Goal: Task Accomplishment & Management: Manage account settings

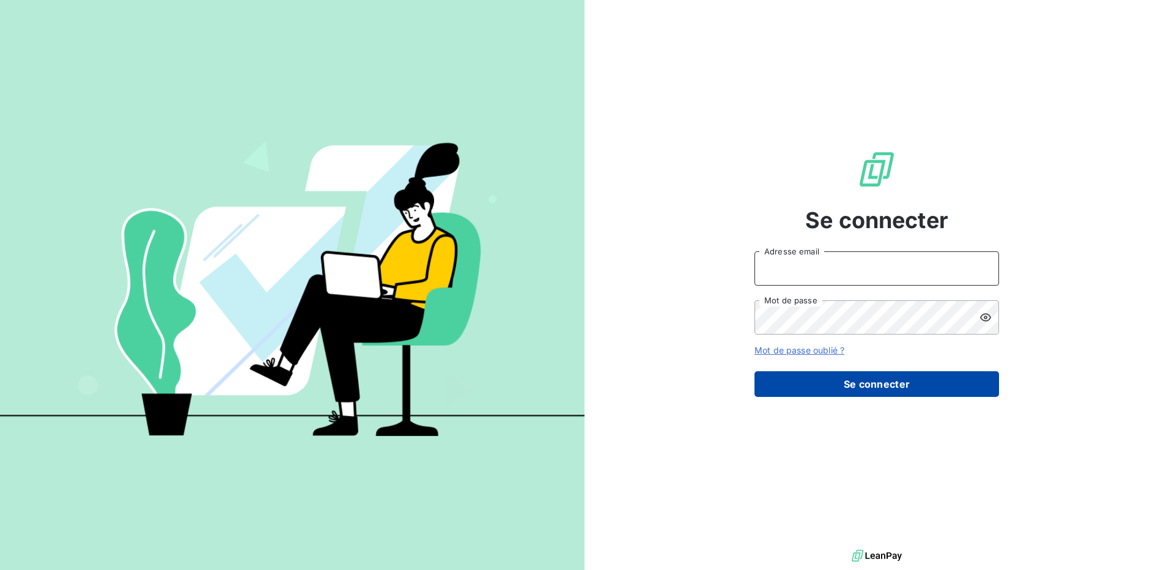
type input "[EMAIL_ADDRESS][DOMAIN_NAME]"
drag, startPoint x: 855, startPoint y: 379, endPoint x: 845, endPoint y: 382, distance: 10.8
click at [855, 379] on button "Se connecter" at bounding box center [877, 384] width 245 height 26
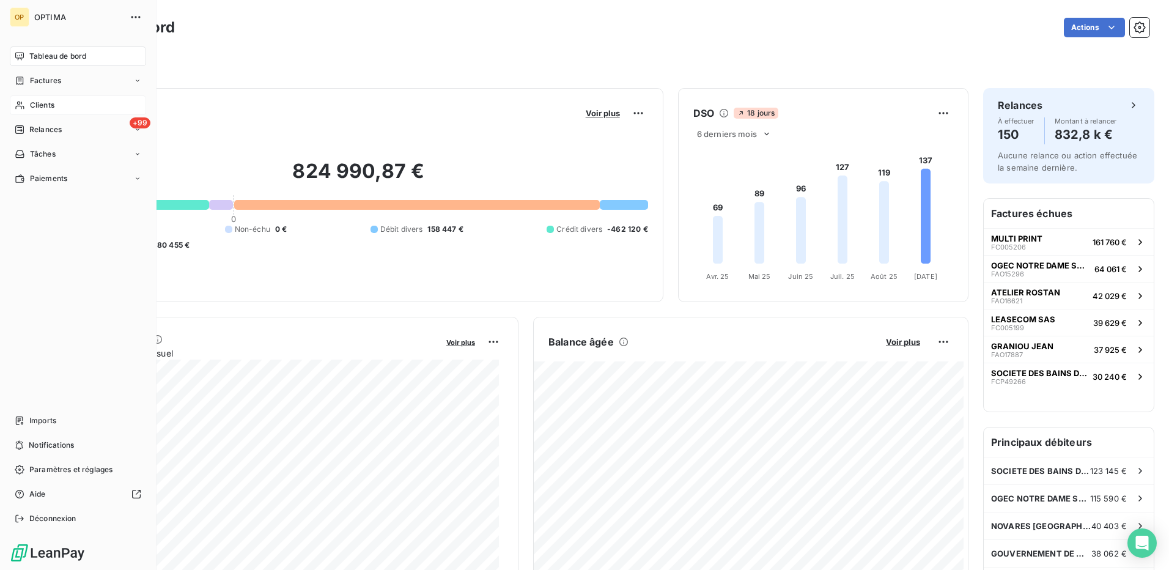
click at [68, 103] on div "Clients" at bounding box center [78, 105] width 136 height 20
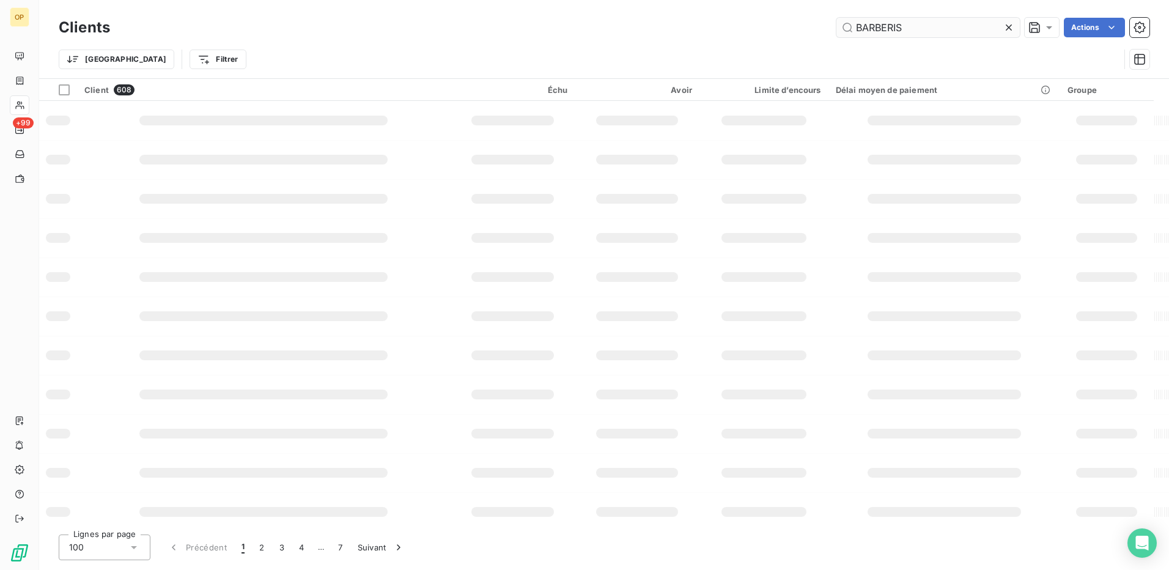
type input "BARBERIS"
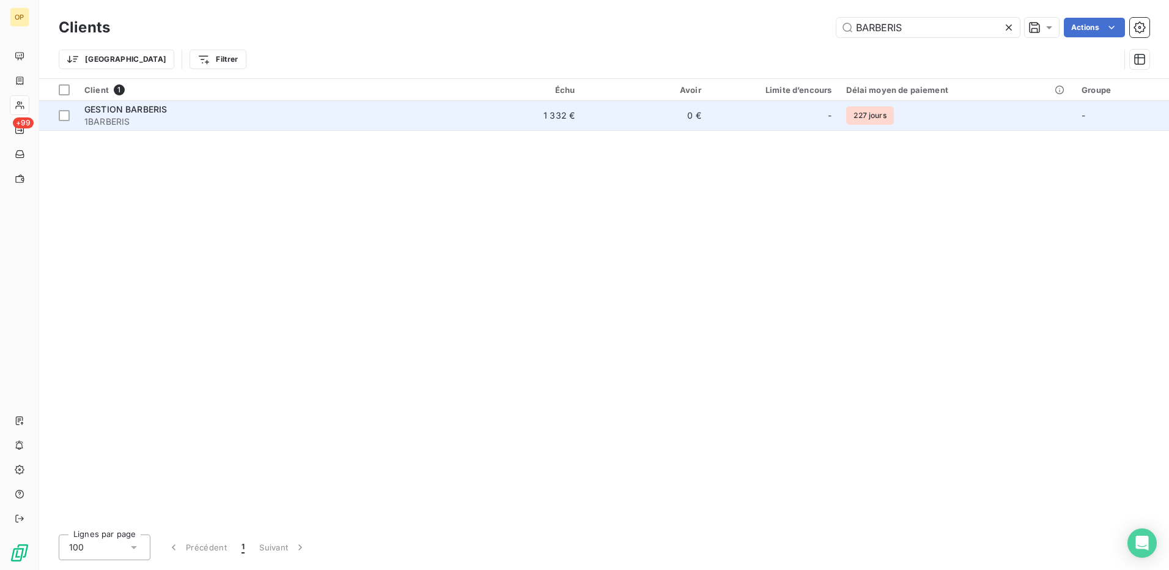
click at [106, 112] on span "GESTION BARBERIS" at bounding box center [125, 109] width 83 height 10
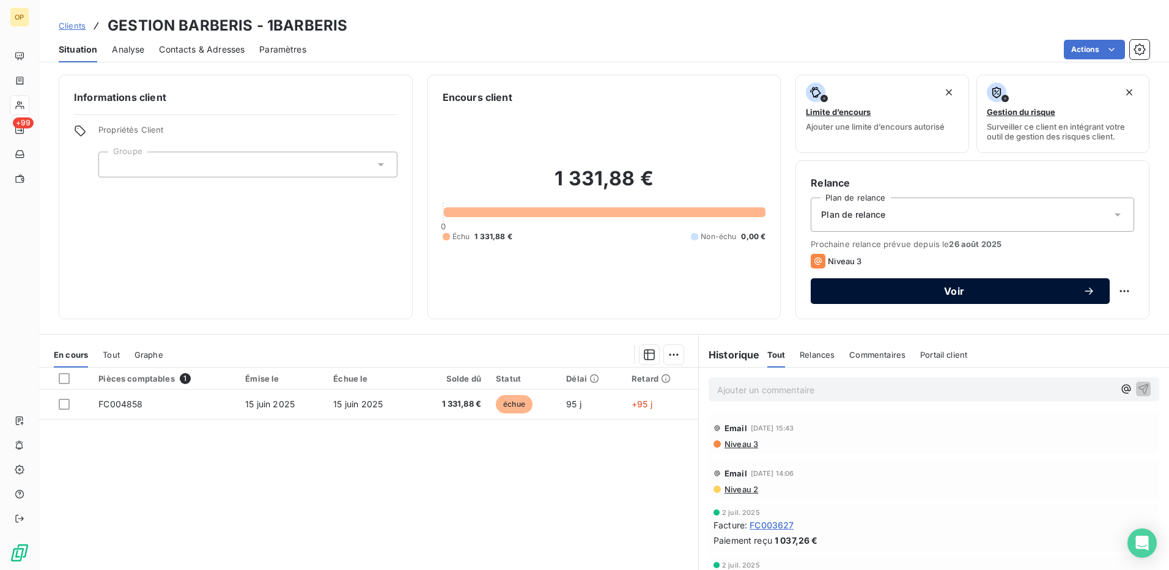
click at [1073, 288] on span "Voir" at bounding box center [954, 291] width 257 height 10
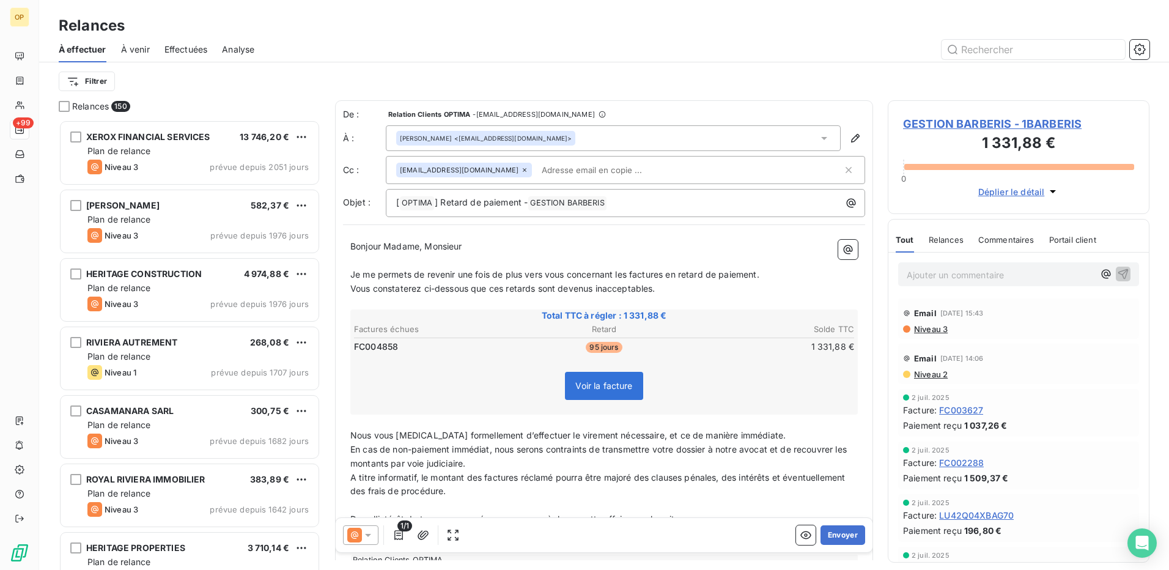
scroll to position [441, 253]
click at [366, 536] on icon at bounding box center [368, 535] width 12 height 12
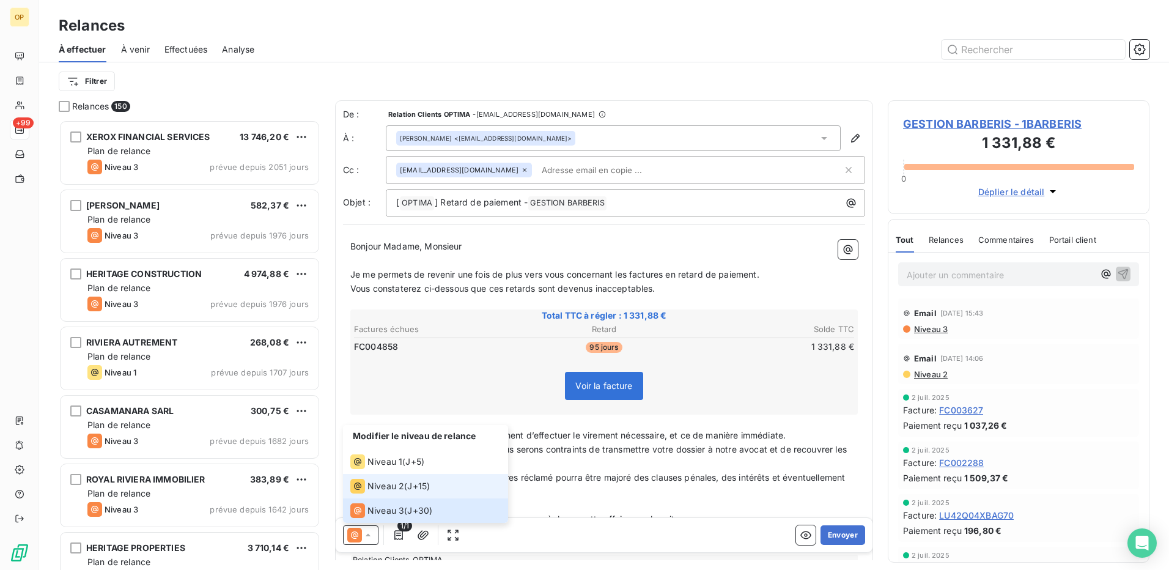
click at [371, 487] on span "Niveau 2" at bounding box center [386, 486] width 37 height 12
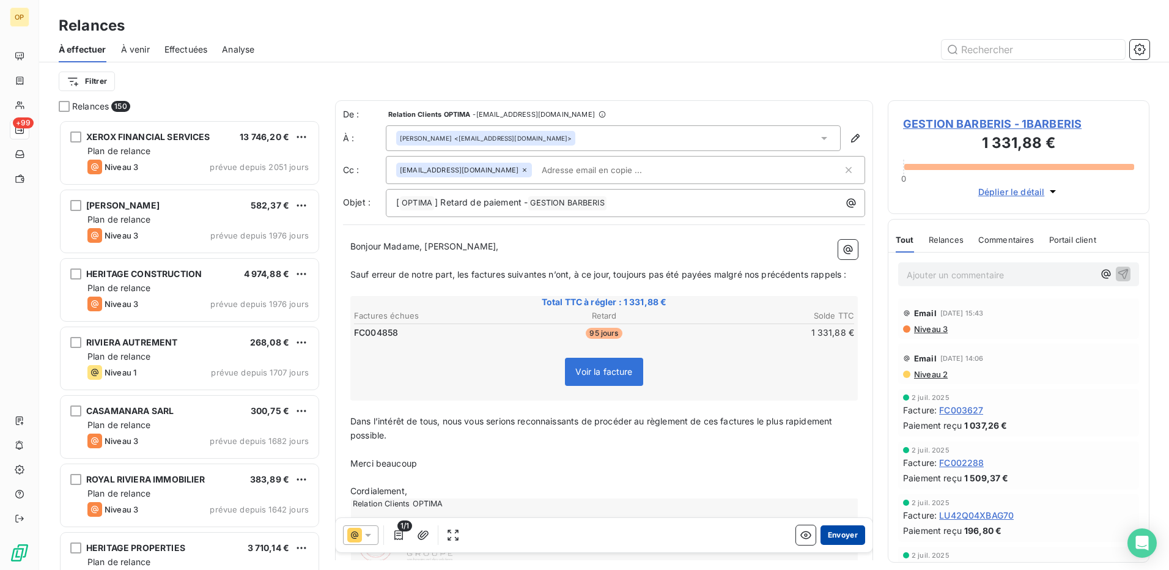
click at [838, 536] on button "Envoyer" at bounding box center [843, 535] width 45 height 20
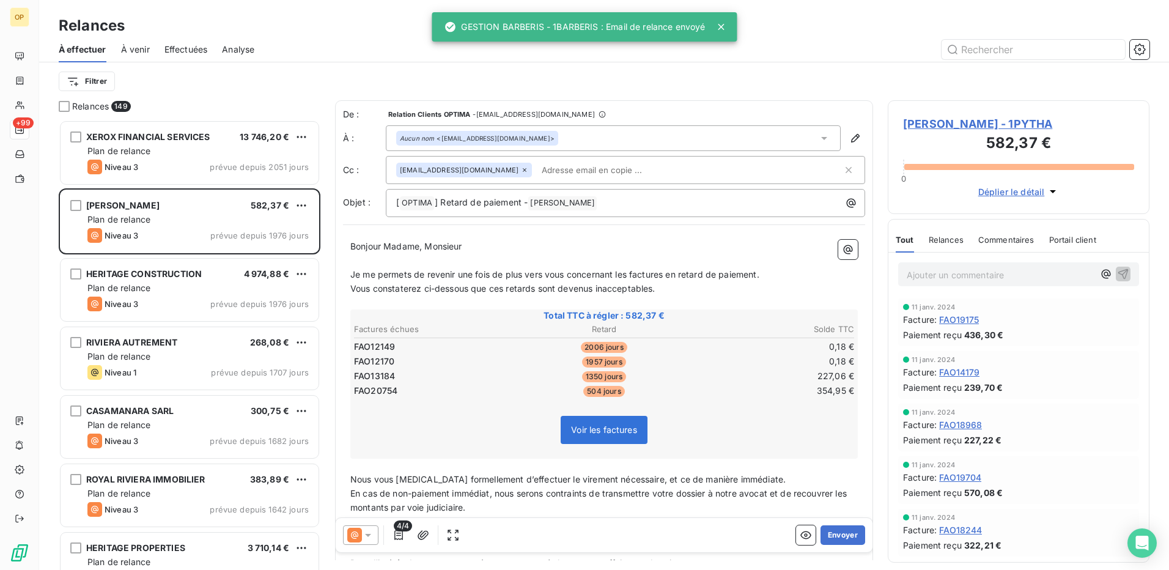
click at [356, 37] on div "À effectuer À venir Effectuées Analyse" at bounding box center [604, 50] width 1130 height 26
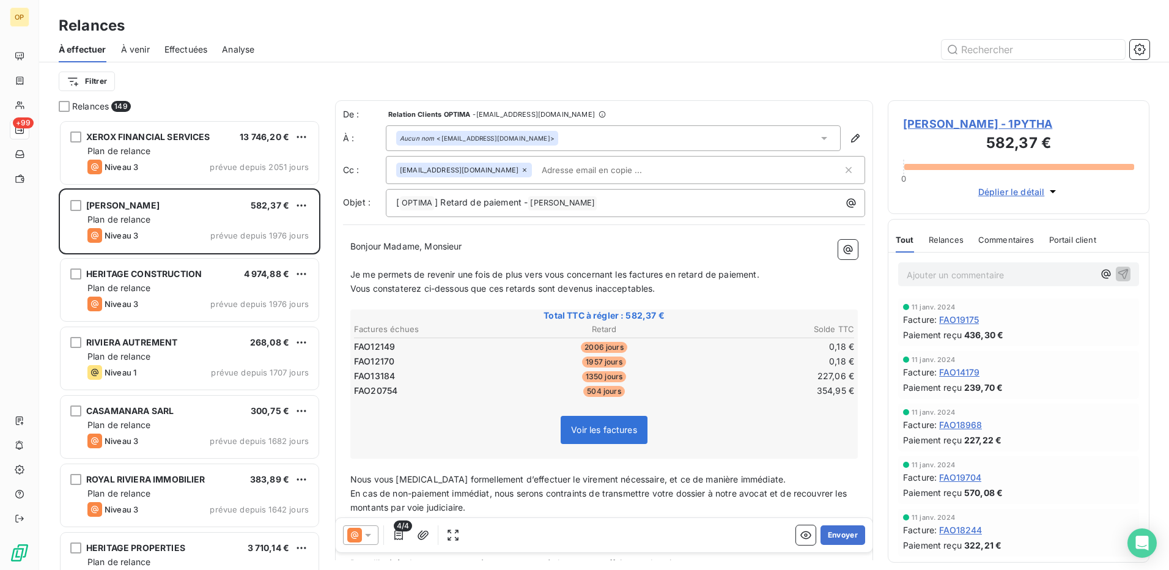
click at [141, 51] on span "À venir" at bounding box center [135, 49] width 29 height 12
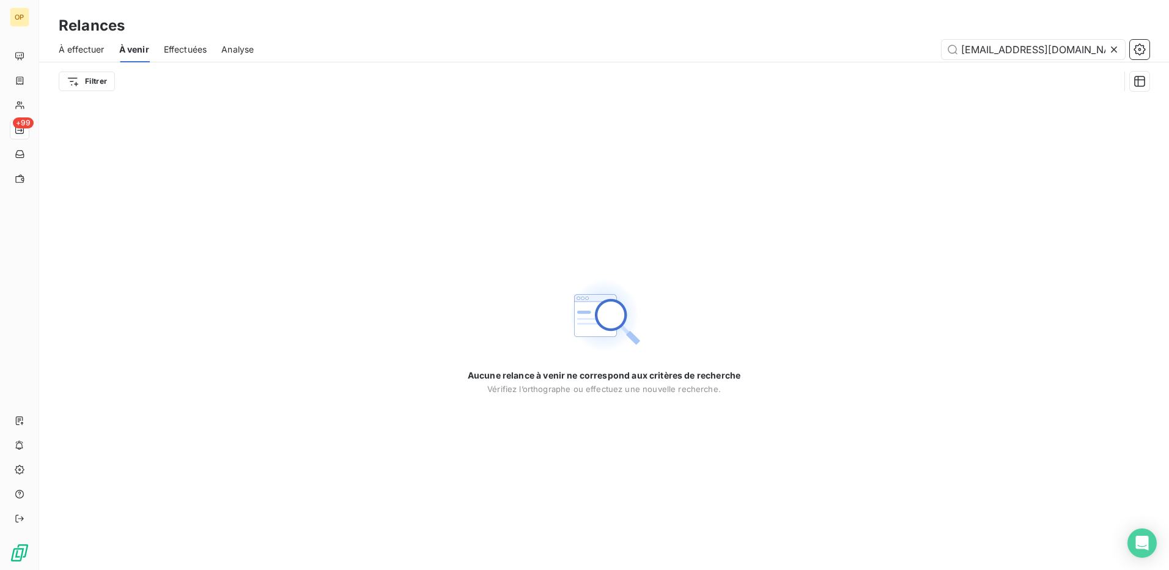
click at [188, 44] on span "Effectuées" at bounding box center [185, 49] width 43 height 12
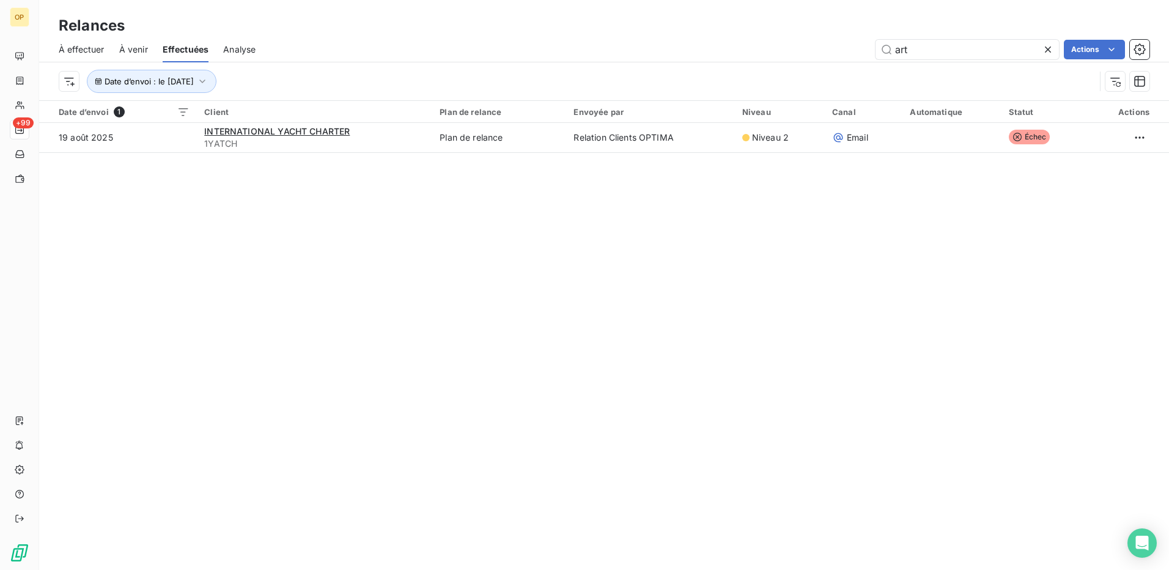
drag, startPoint x: 860, startPoint y: 45, endPoint x: 763, endPoint y: 45, distance: 97.2
click at [763, 45] on div "art Actions" at bounding box center [709, 50] width 879 height 20
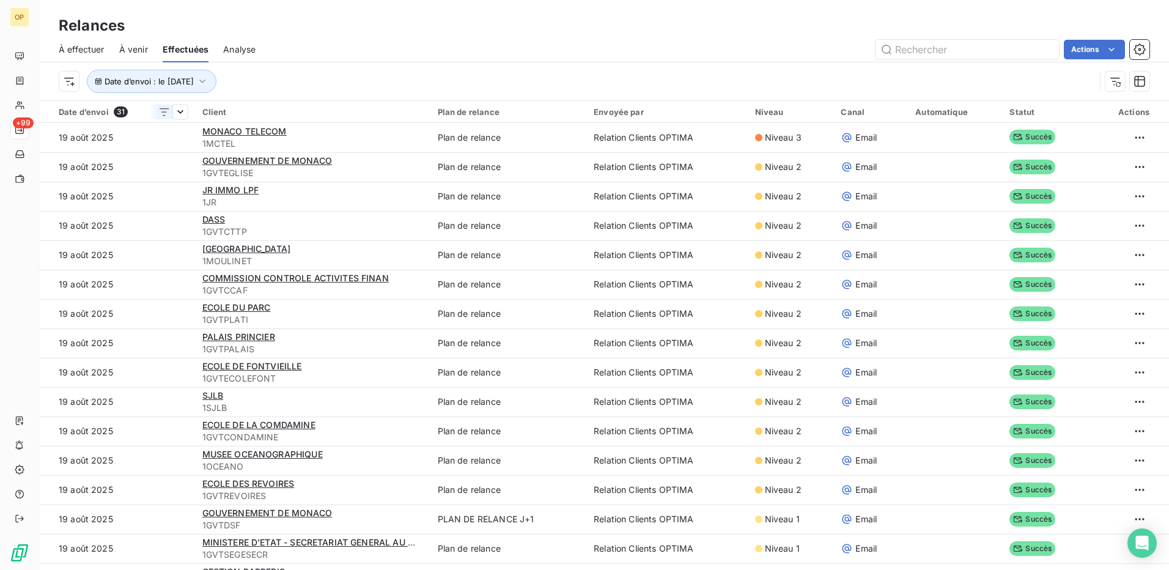
click at [77, 114] on div "Date d’envoi 31" at bounding box center [123, 111] width 129 height 11
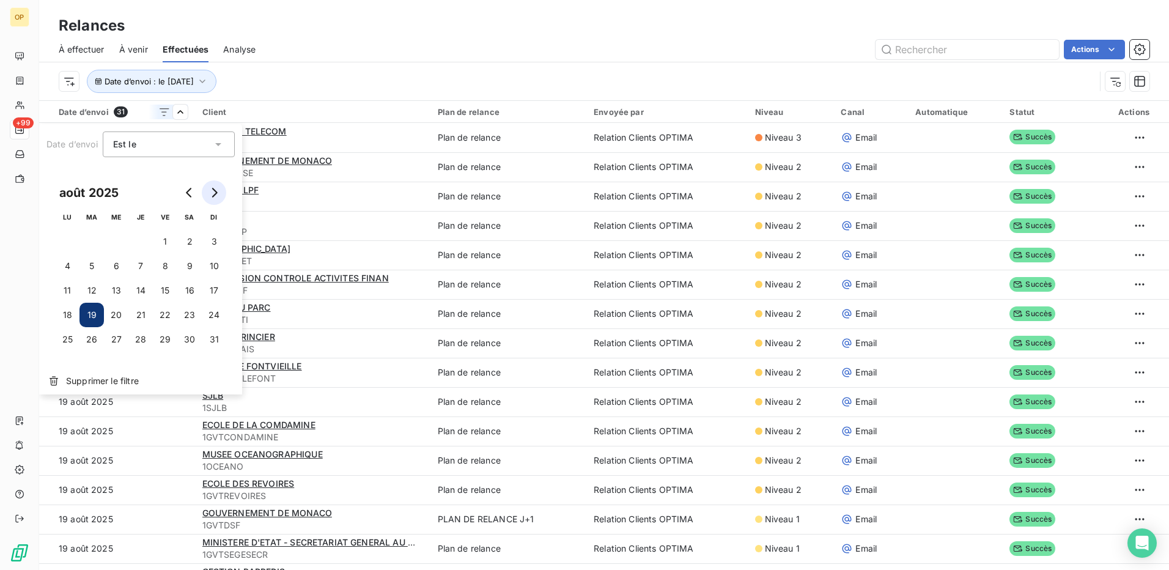
click at [216, 191] on icon "Go to next month" at bounding box center [215, 193] width 6 height 10
click at [136, 293] on button "18" at bounding box center [140, 290] width 24 height 24
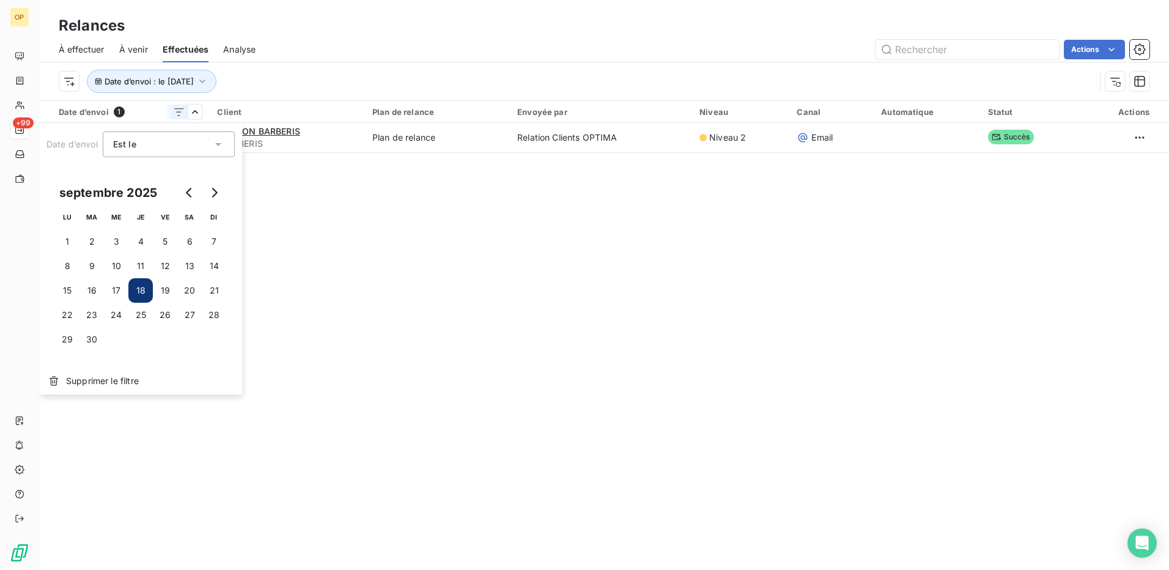
click at [273, 133] on html "OP +99 Relances À effectuer À venir Effectuées Analyse Actions Date d’envoi : l…" at bounding box center [584, 285] width 1169 height 570
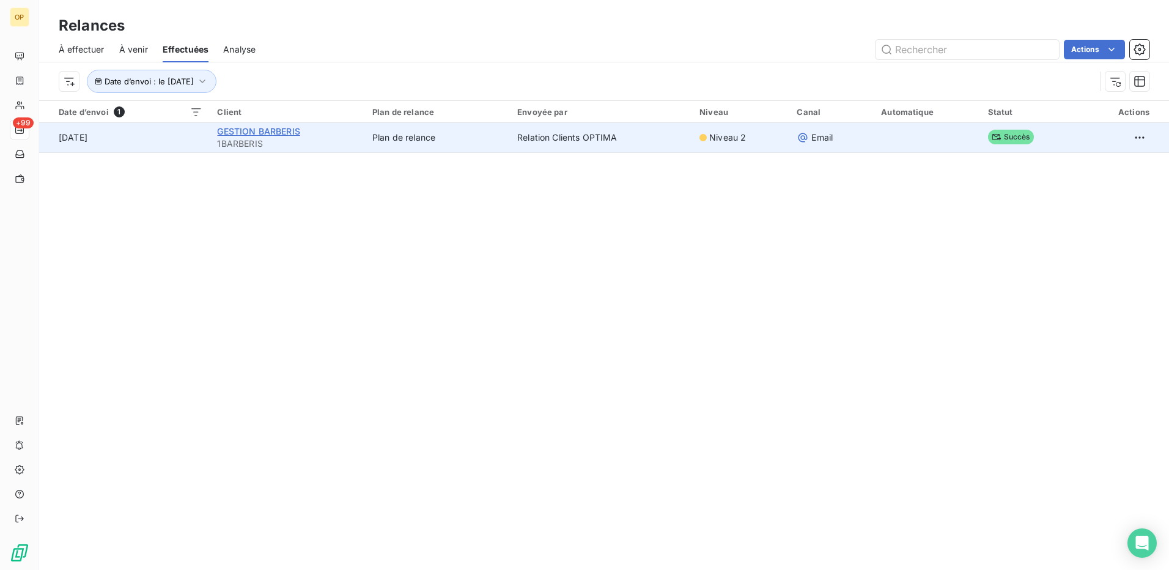
click at [269, 133] on span "GESTION BARBERIS" at bounding box center [258, 131] width 83 height 10
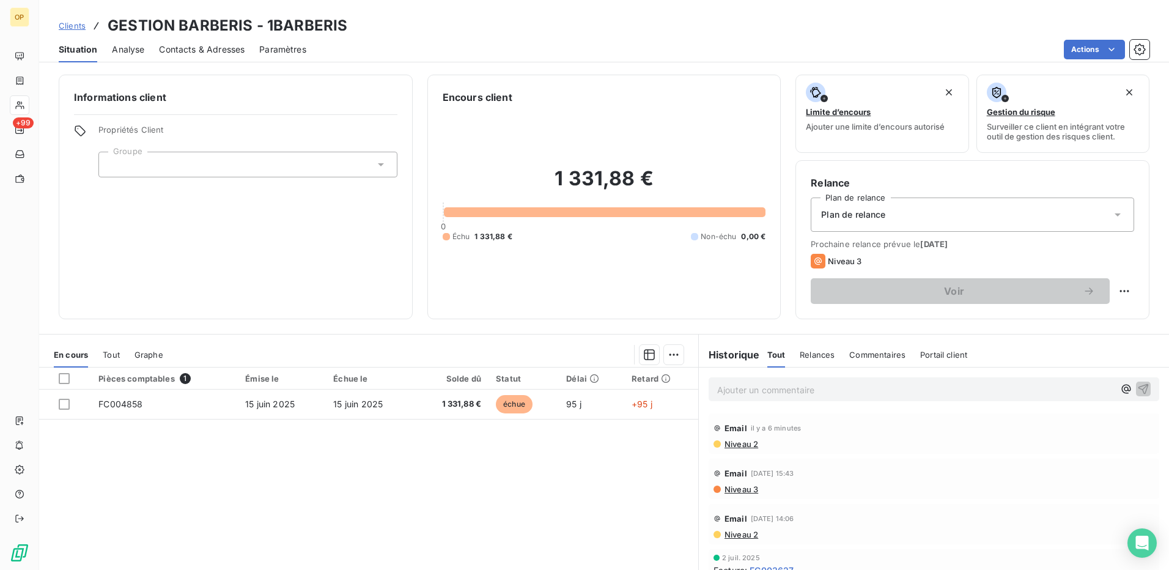
click at [604, 466] on div "Pièces comptables 1 Émise le Échue le Solde dû Statut Délai Retard FC004858 [DA…" at bounding box center [368, 485] width 659 height 235
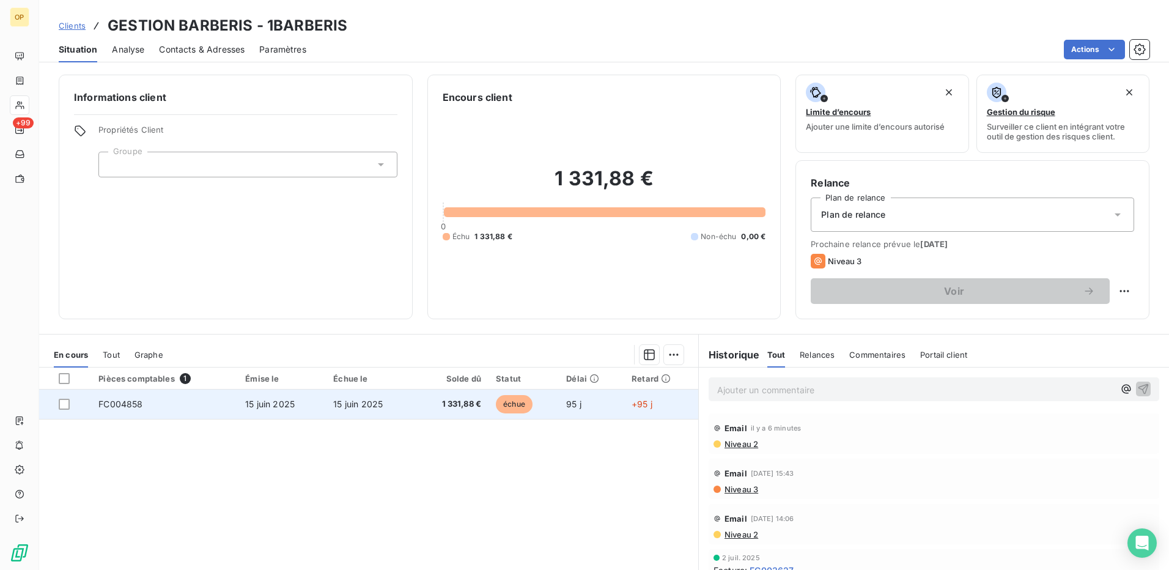
click at [125, 410] on td "FC004858" at bounding box center [164, 404] width 147 height 29
